Goal: Information Seeking & Learning: Understand process/instructions

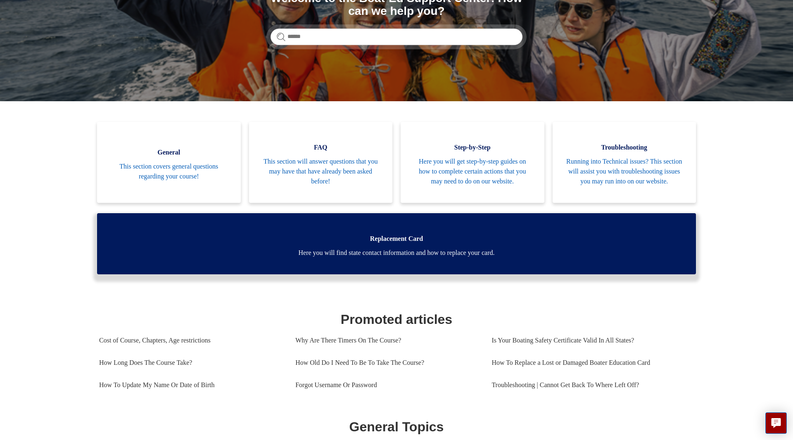
scroll to position [126, 0]
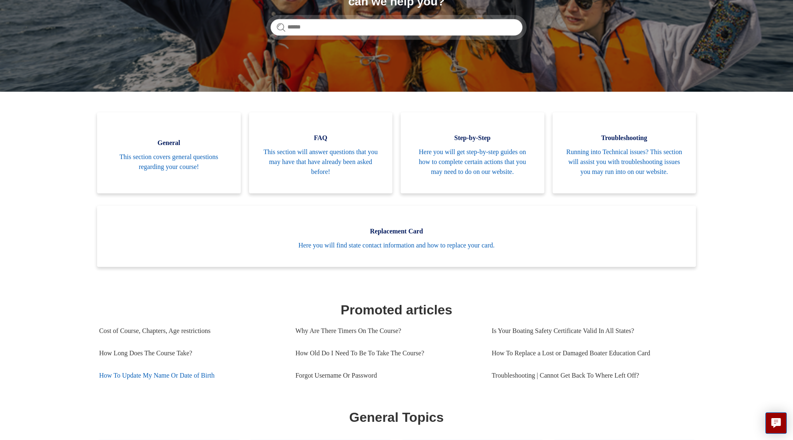
click at [169, 384] on link "How To Update My Name Or Date of Birth" at bounding box center [191, 375] width 184 height 22
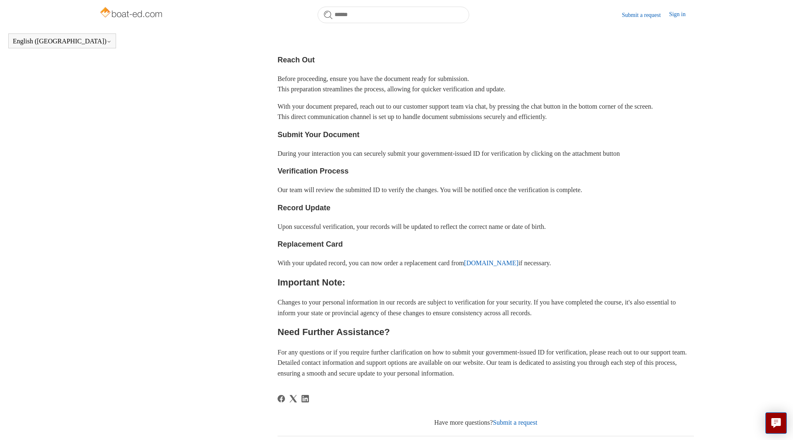
scroll to position [367, 0]
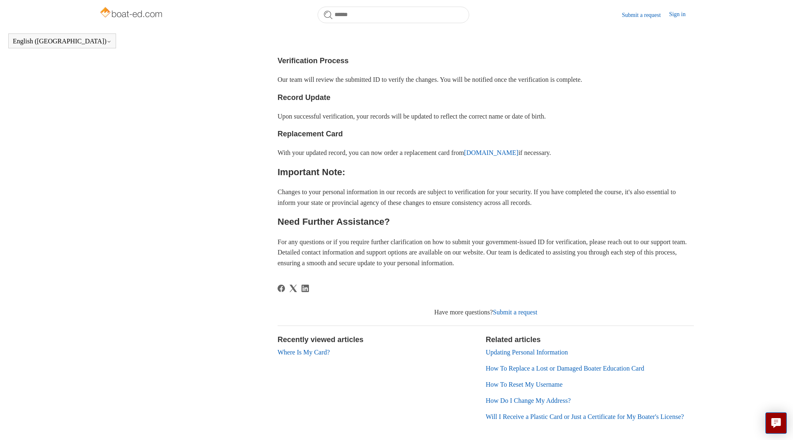
click at [301, 356] on link "Where Is My Card?" at bounding box center [304, 352] width 52 height 7
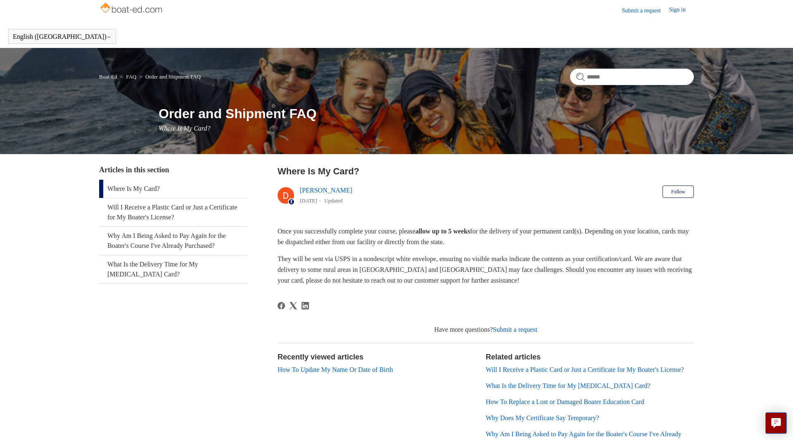
scroll to position [8, 0]
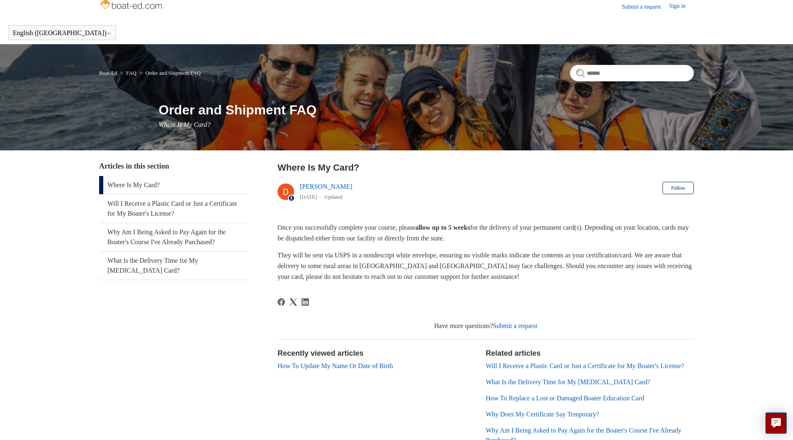
click at [323, 366] on link "How To Update My Name Or Date of Birth" at bounding box center [335, 365] width 115 height 7
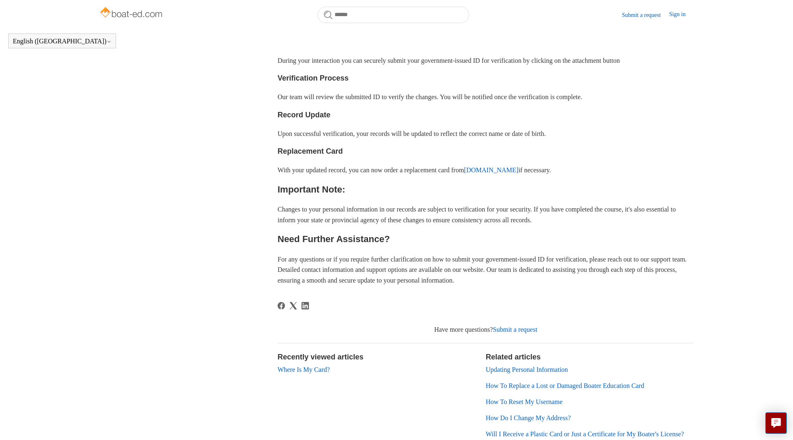
scroll to position [360, 0]
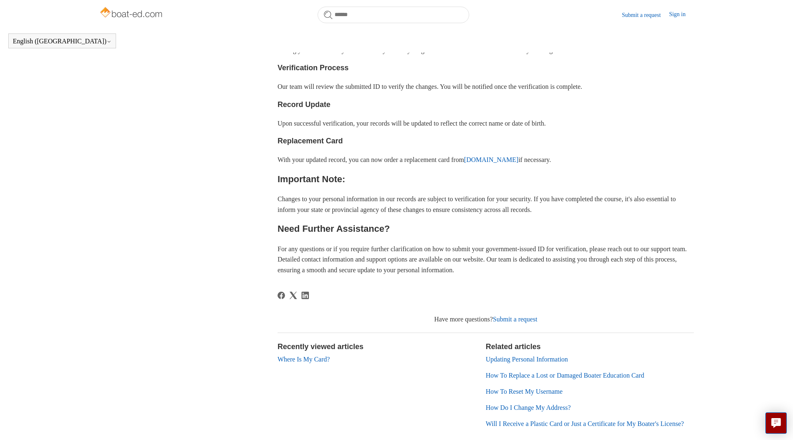
click at [528, 363] on link "Updating Personal Information" at bounding box center [527, 359] width 82 height 7
